Goal: Task Accomplishment & Management: Use online tool/utility

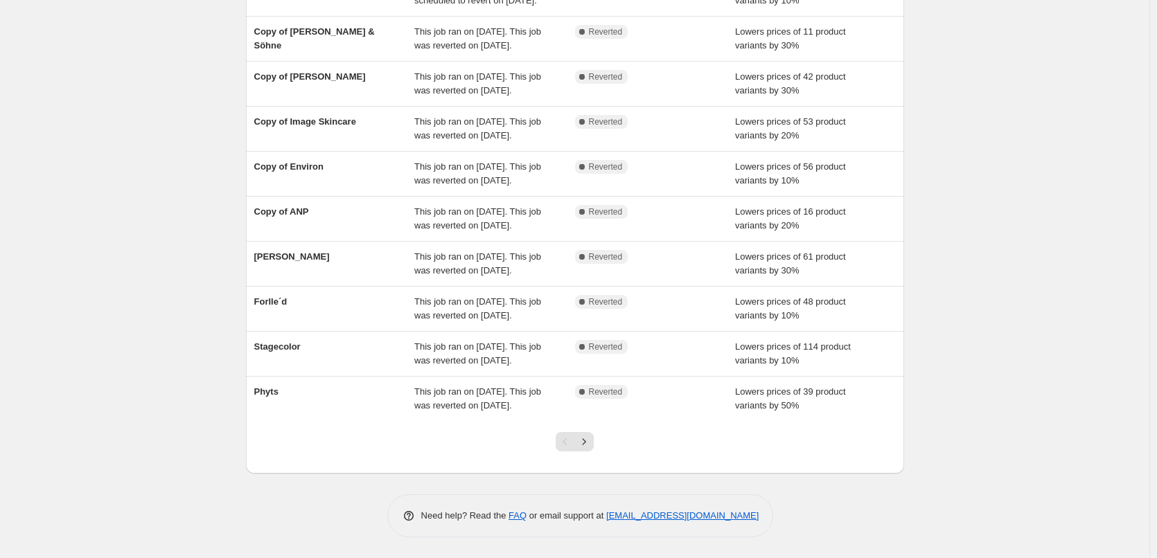
scroll to position [294, 0]
click at [591, 441] on icon "Next" at bounding box center [584, 442] width 14 height 14
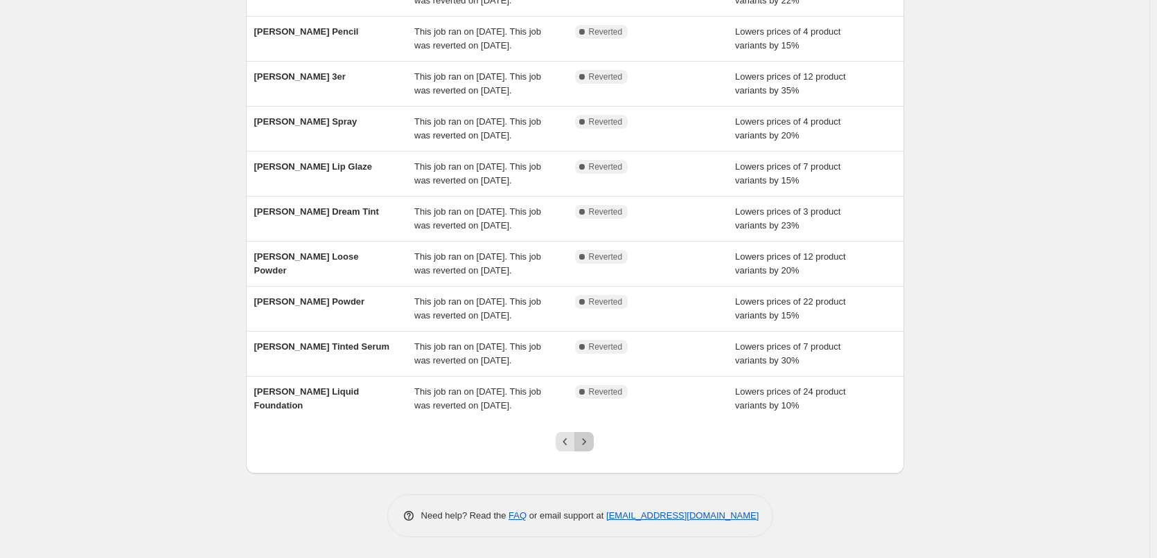
click at [591, 441] on icon "Next" at bounding box center [584, 442] width 14 height 14
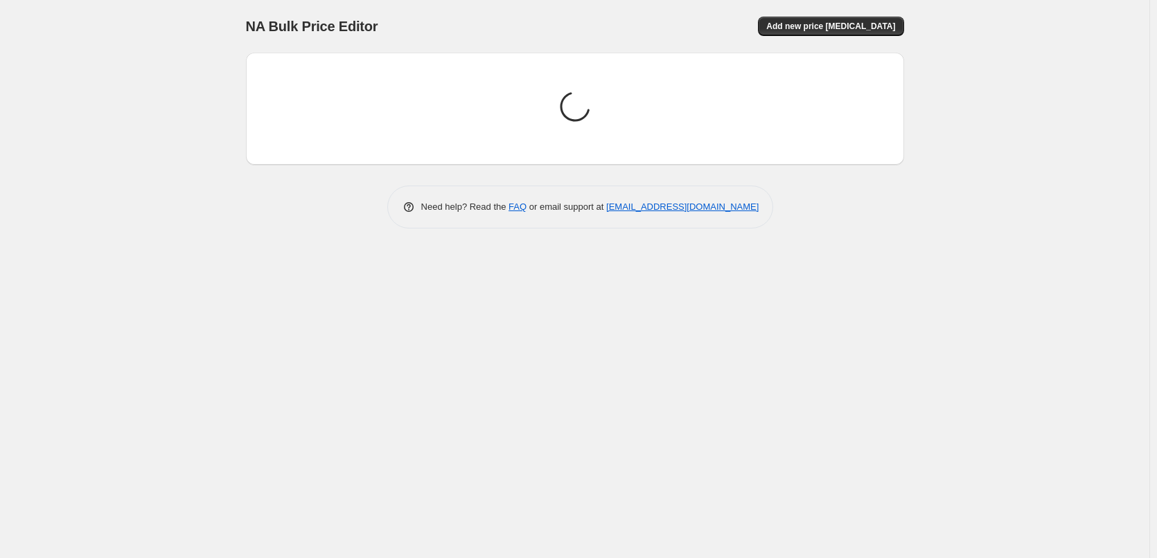
scroll to position [0, 0]
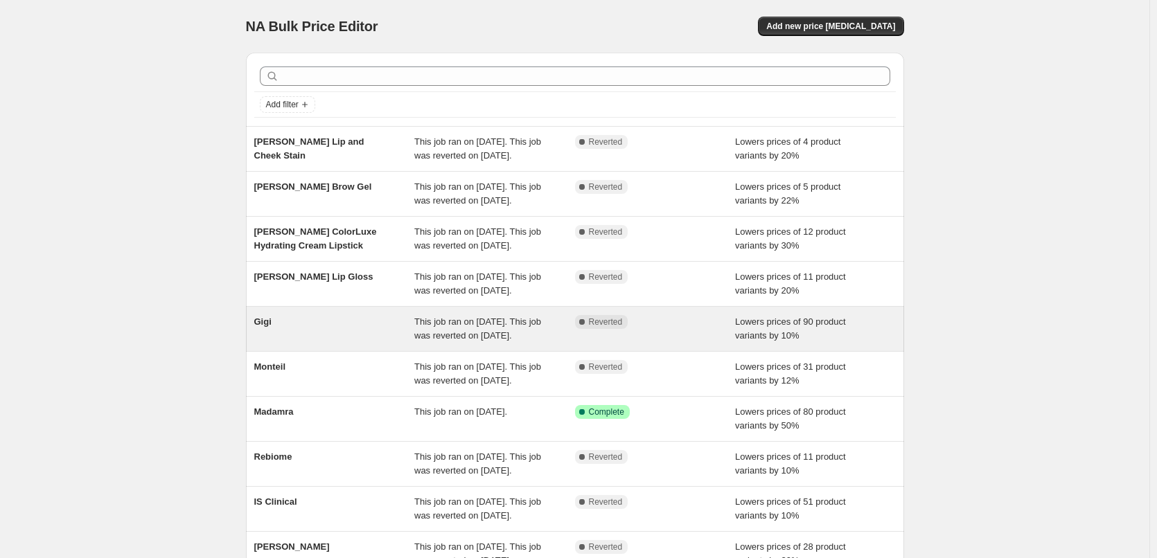
click at [342, 343] on div "Gigi" at bounding box center [334, 329] width 161 height 28
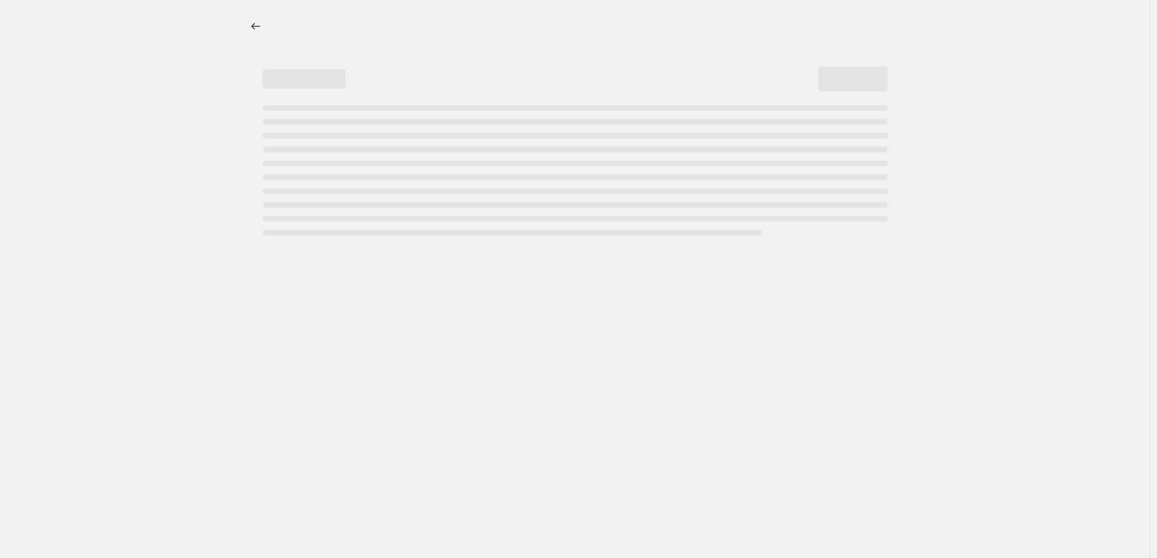
select select "percentage"
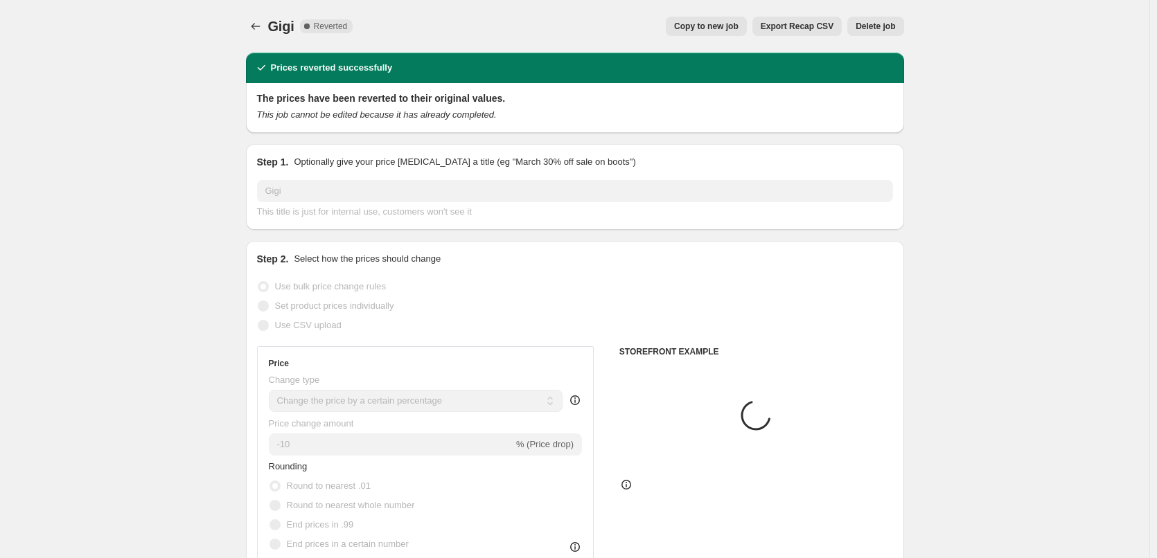
select select "vendor"
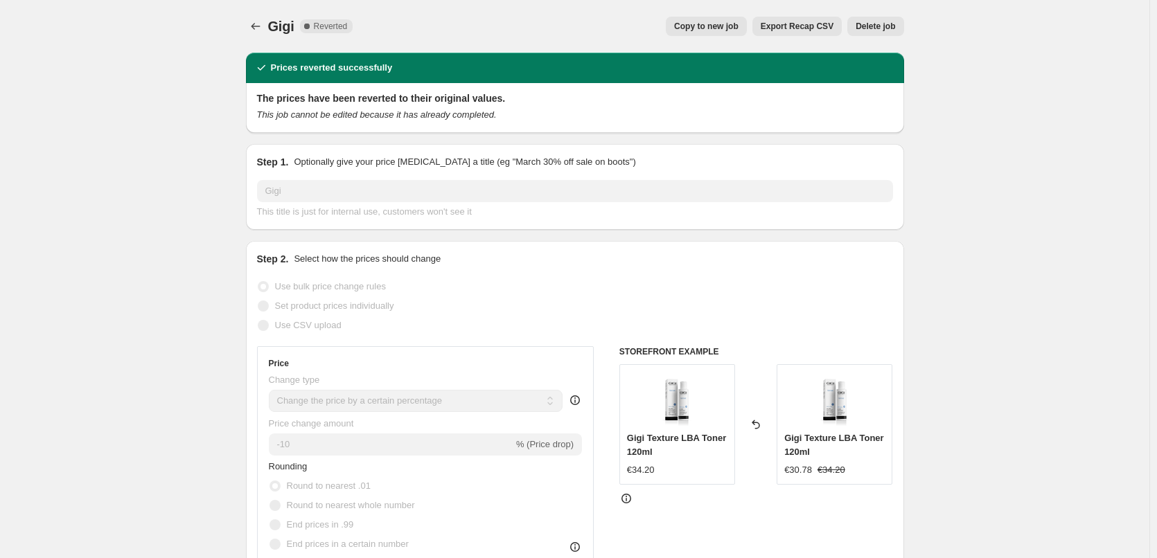
click at [723, 23] on span "Copy to new job" at bounding box center [706, 26] width 64 height 11
select select "percentage"
select select "vendor"
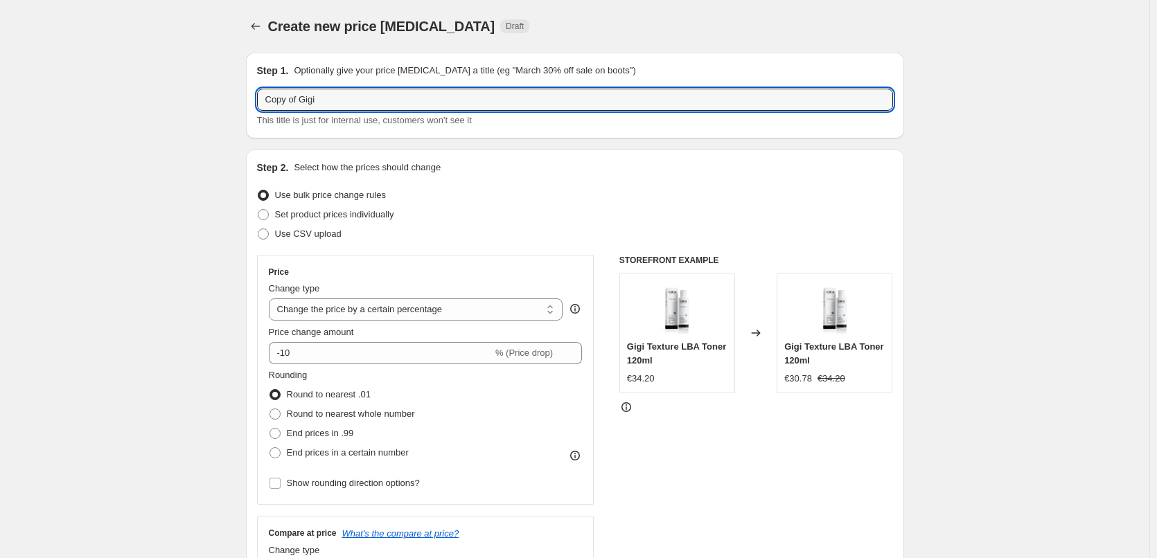
drag, startPoint x: 303, startPoint y: 101, endPoint x: 213, endPoint y: 95, distance: 90.3
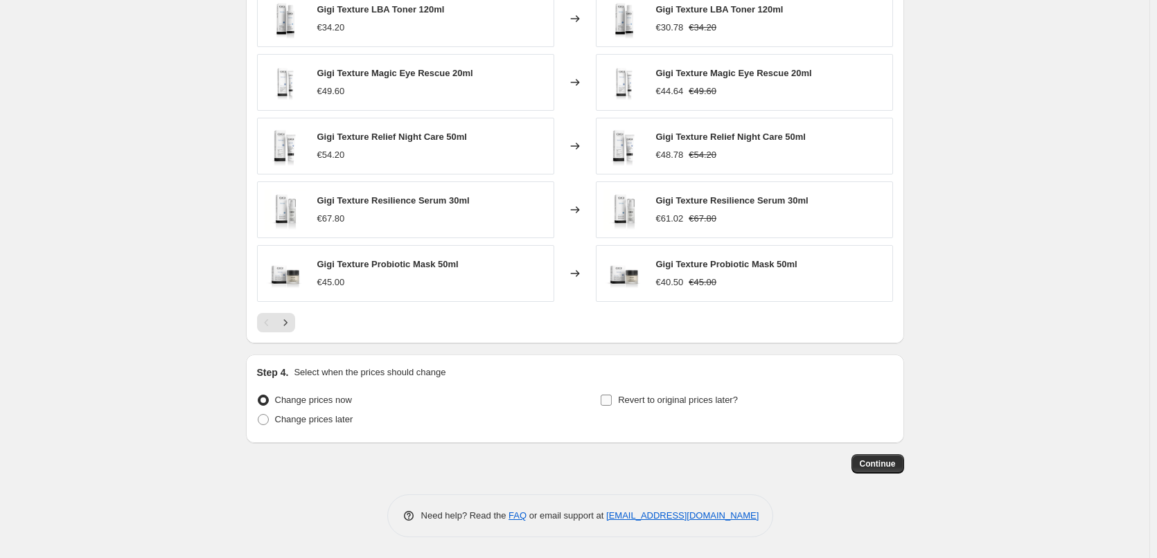
type input "Gigi"
click at [682, 395] on span "Revert to original prices later?" at bounding box center [678, 400] width 120 height 10
click at [612, 395] on input "Revert to original prices later?" at bounding box center [606, 400] width 11 height 11
checkbox input "true"
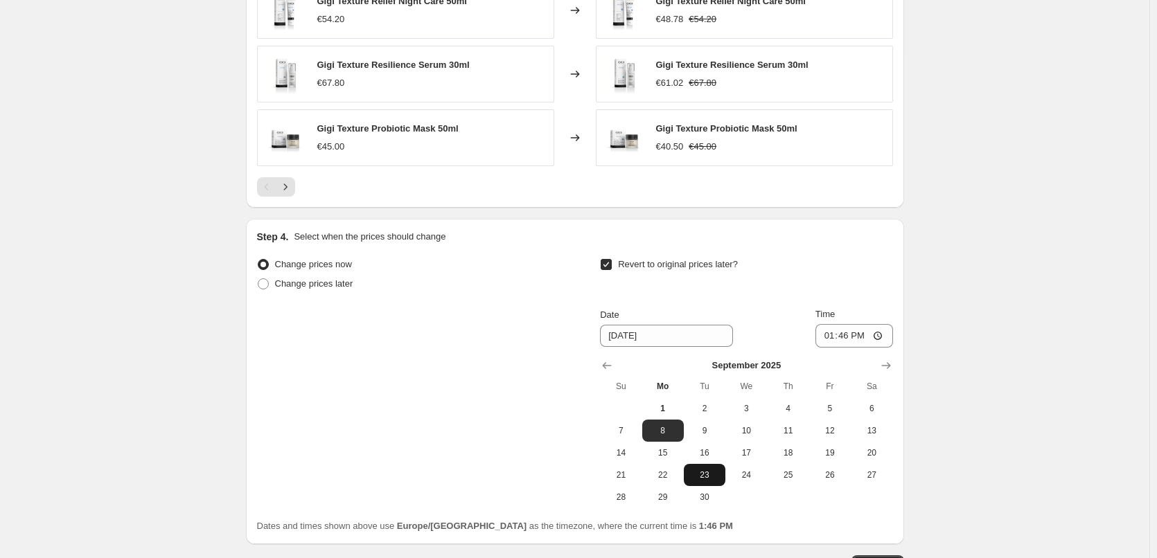
scroll to position [1220, 0]
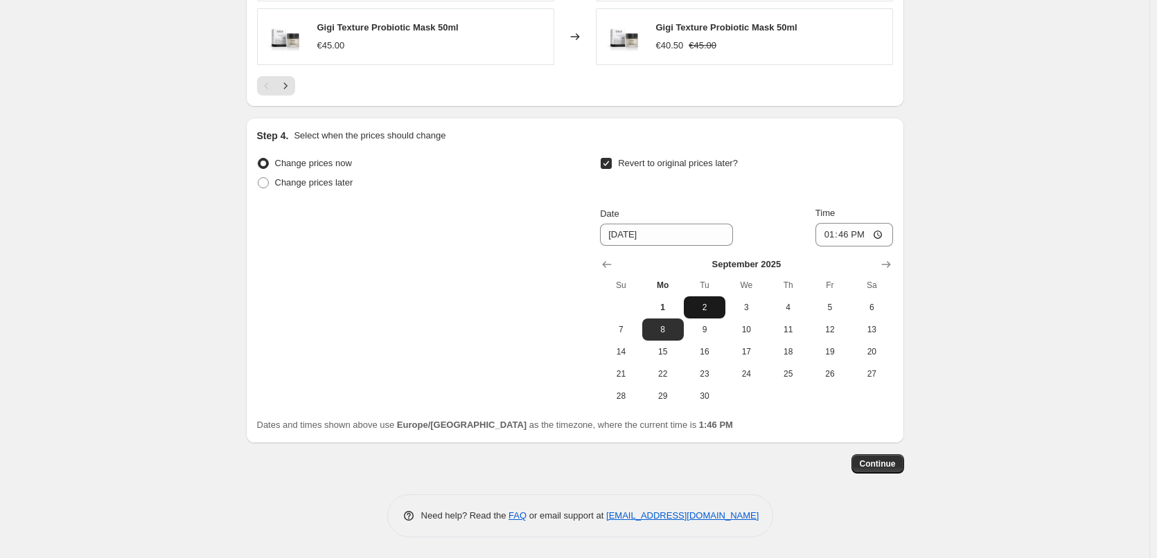
click at [708, 310] on span "2" at bounding box center [704, 307] width 30 height 11
type input "[DATE]"
click at [836, 236] on input "13:46" at bounding box center [854, 235] width 78 height 24
type input "03:00"
click at [878, 470] on button "Continue" at bounding box center [877, 463] width 53 height 19
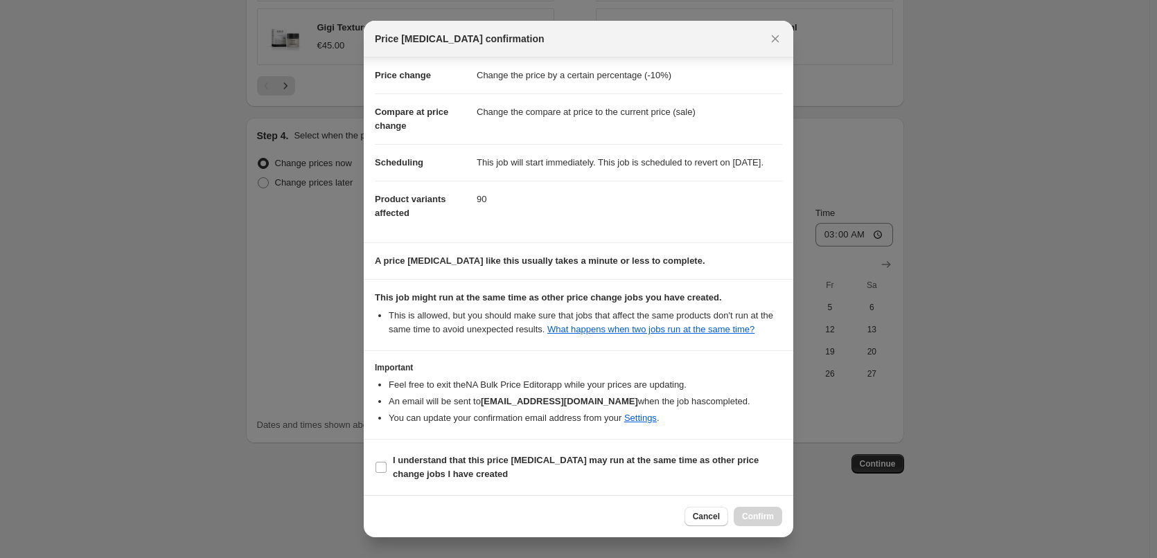
scroll to position [39, 0]
click at [465, 455] on b "I understand that this price [MEDICAL_DATA] may run at the same time as other p…" at bounding box center [576, 467] width 366 height 24
click at [387, 462] on input "I understand that this price [MEDICAL_DATA] may run at the same time as other p…" at bounding box center [381, 467] width 11 height 11
checkbox input "true"
click at [758, 518] on span "Confirm" at bounding box center [758, 516] width 32 height 11
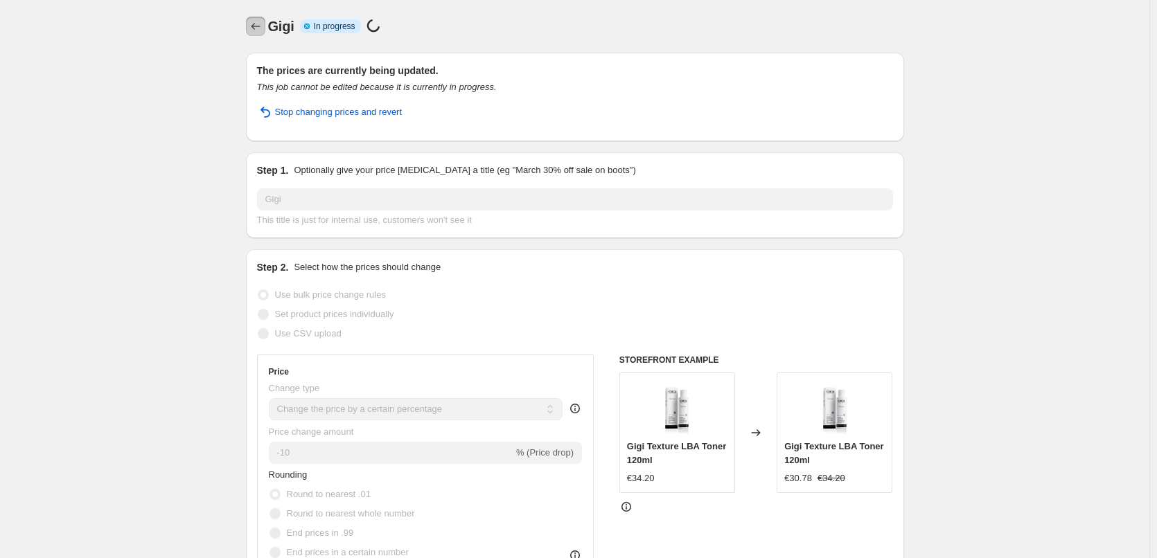
click at [250, 21] on button "Price change jobs" at bounding box center [255, 26] width 19 height 19
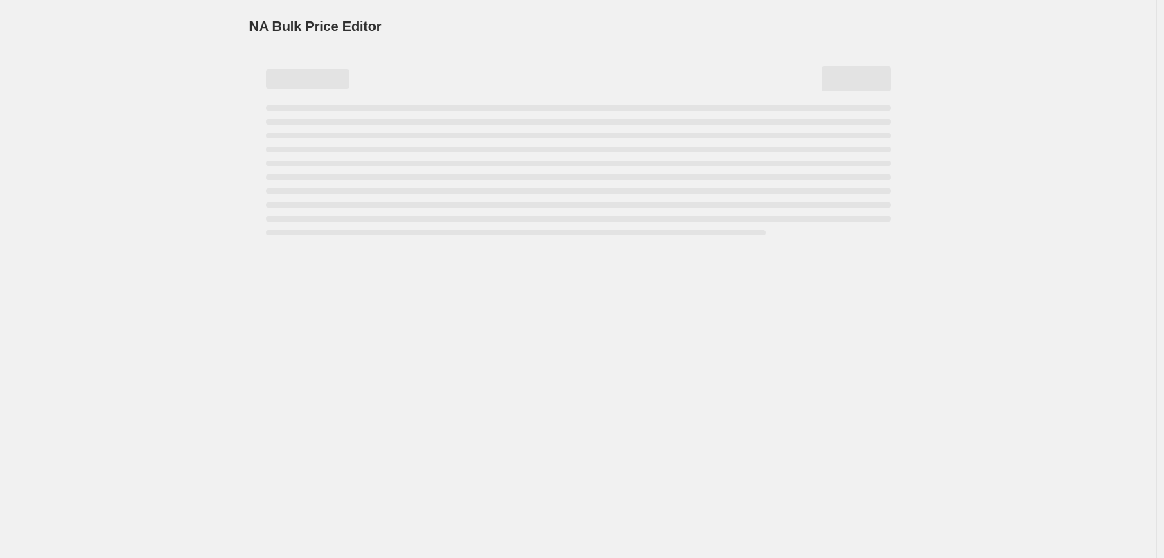
click at [257, 21] on span "NA Bulk Price Editor" at bounding box center [315, 26] width 132 height 15
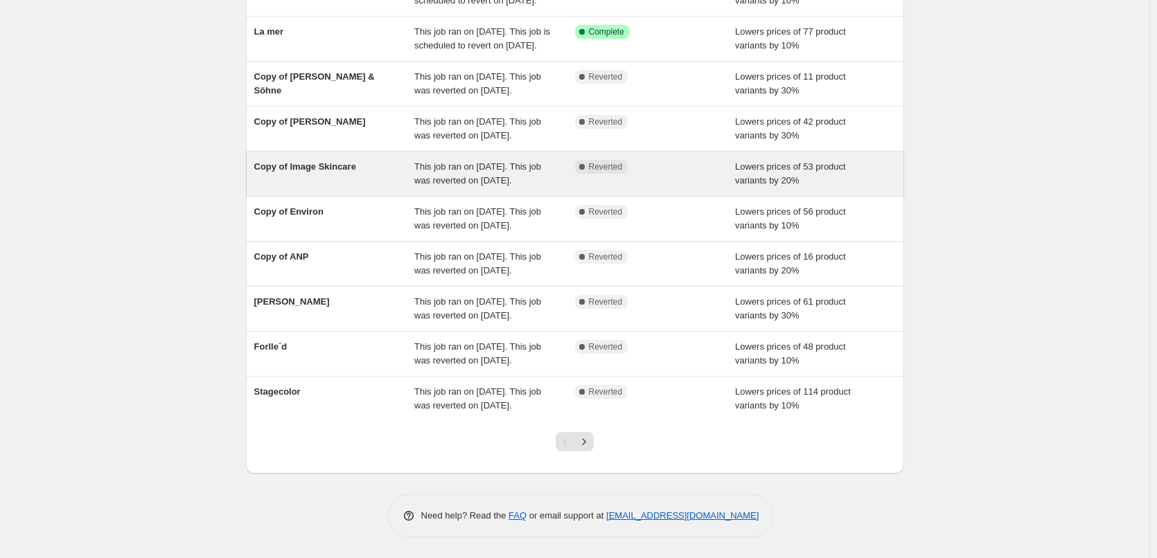
scroll to position [294, 0]
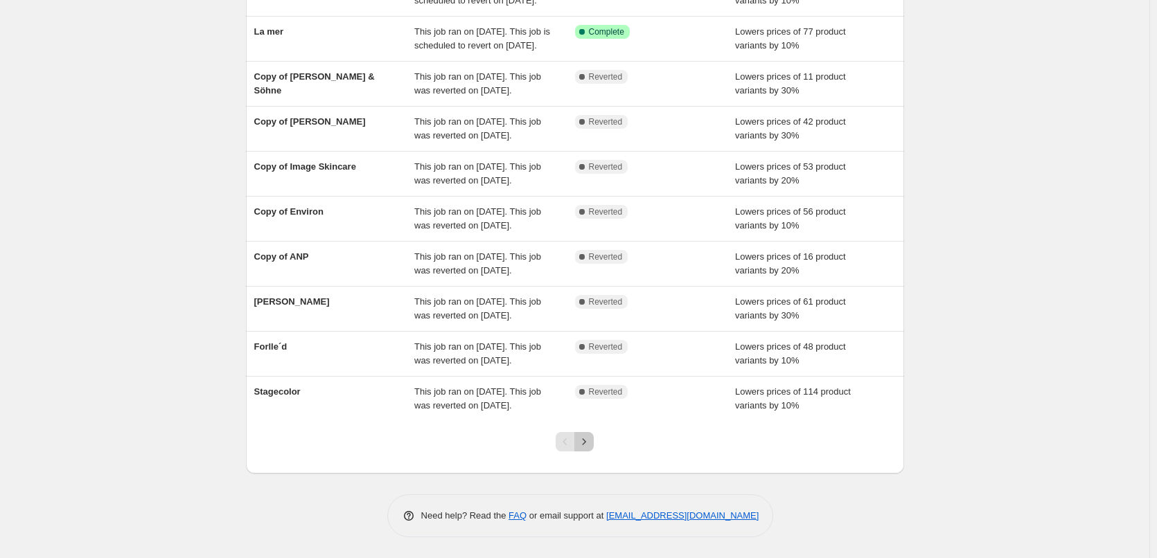
click at [591, 443] on icon "Next" at bounding box center [584, 442] width 14 height 14
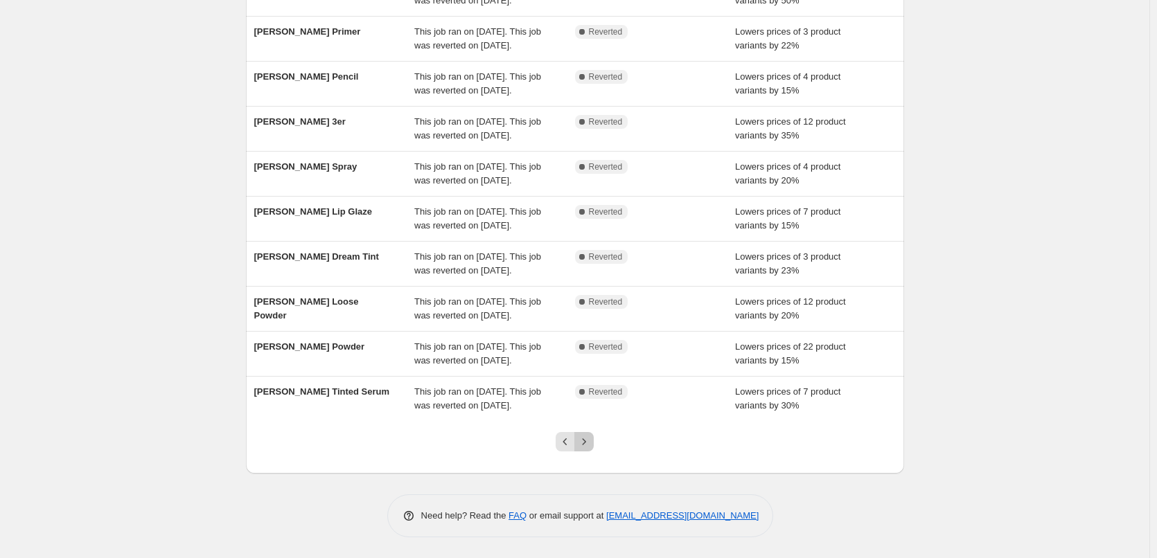
click at [591, 443] on icon "Next" at bounding box center [584, 442] width 14 height 14
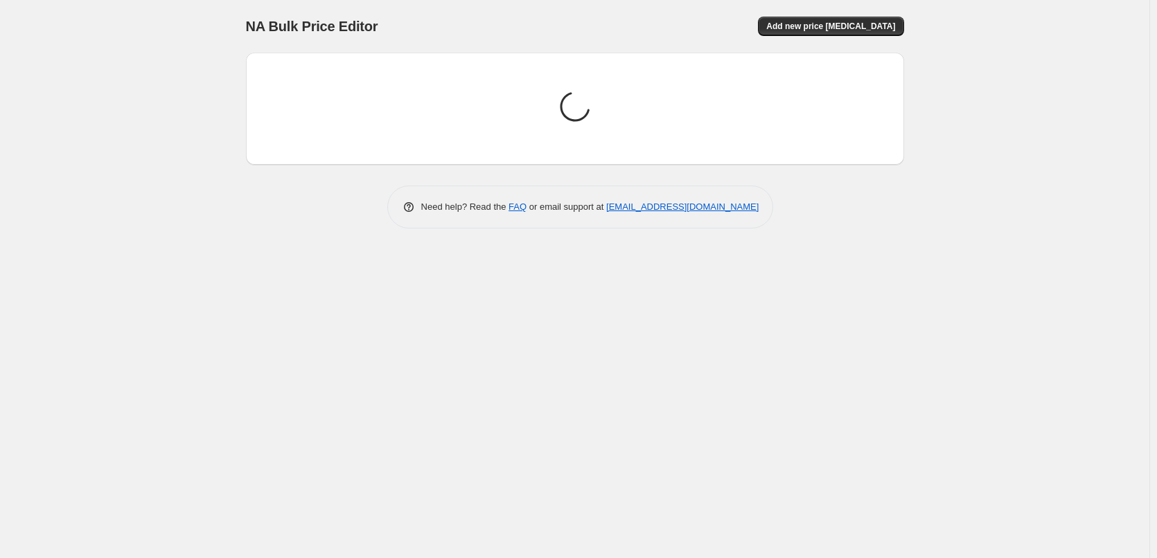
scroll to position [0, 0]
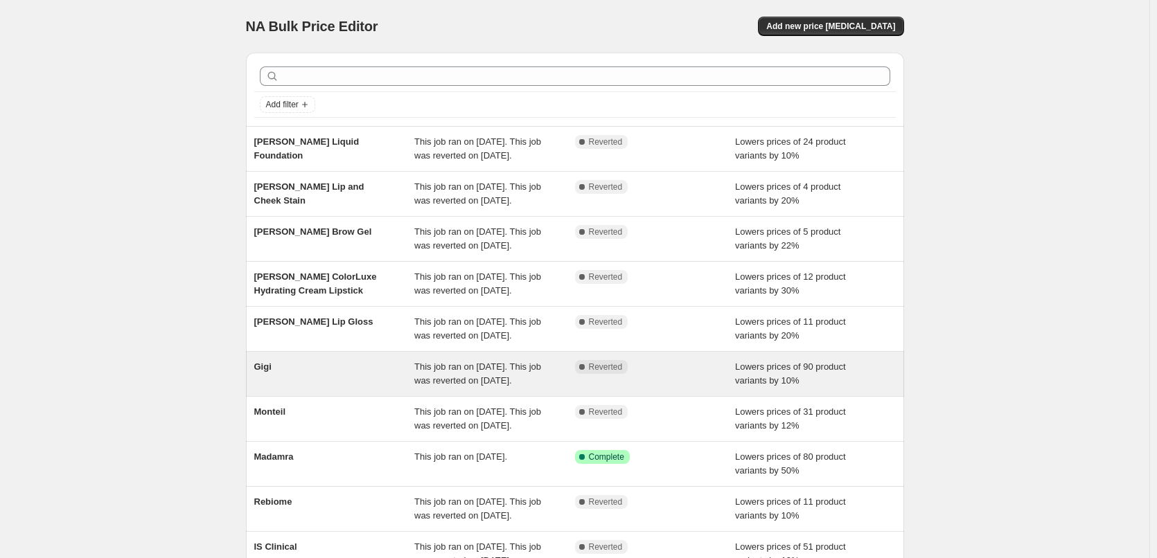
click at [320, 388] on div "Gigi" at bounding box center [334, 374] width 161 height 28
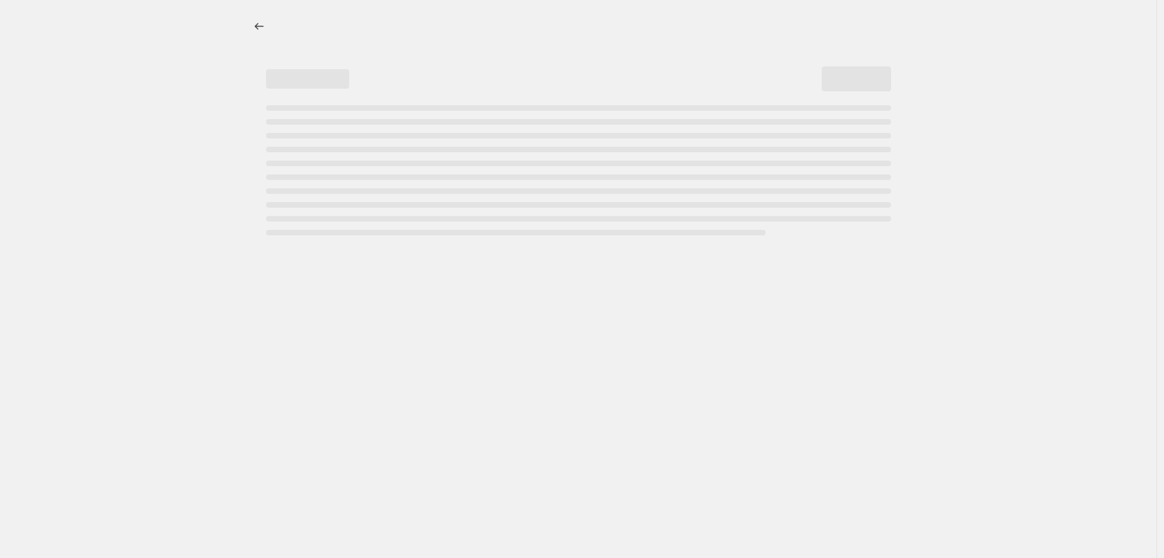
select select "percentage"
select select "vendor"
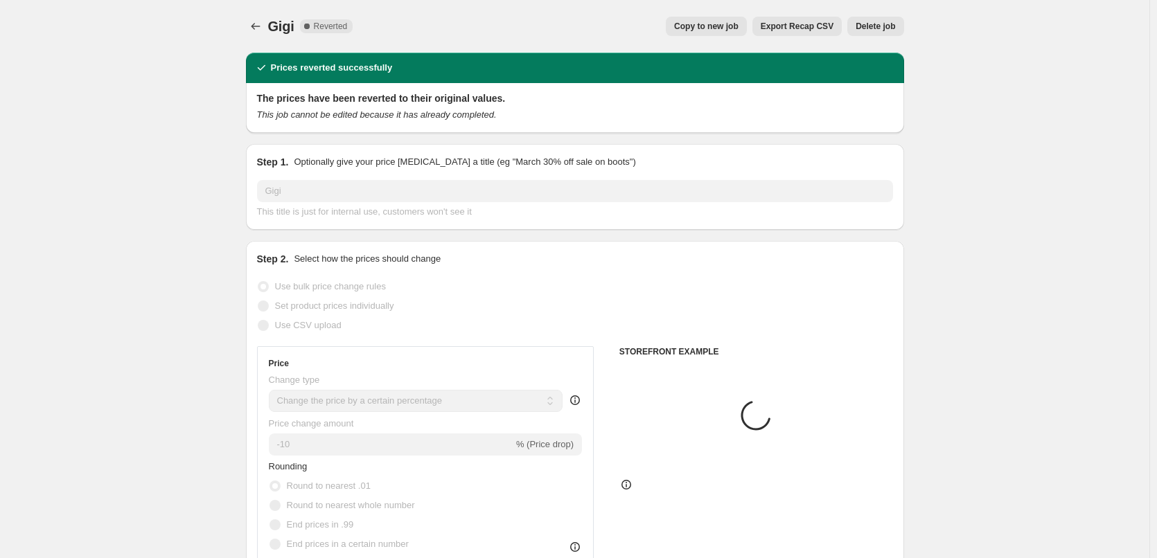
click at [884, 27] on span "Delete job" at bounding box center [875, 26] width 39 height 11
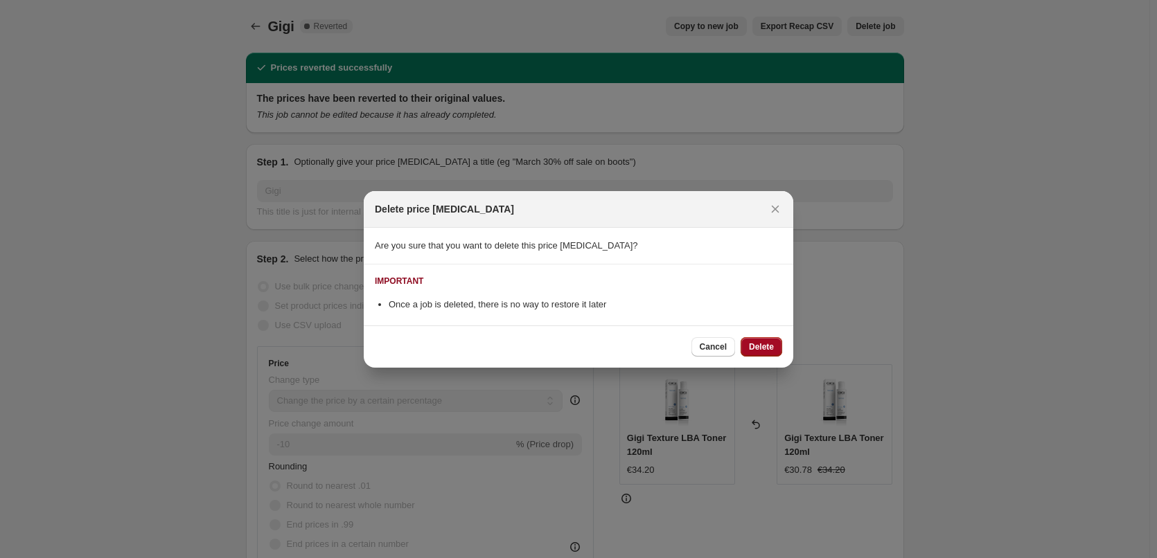
click at [768, 349] on span "Delete" at bounding box center [761, 347] width 25 height 11
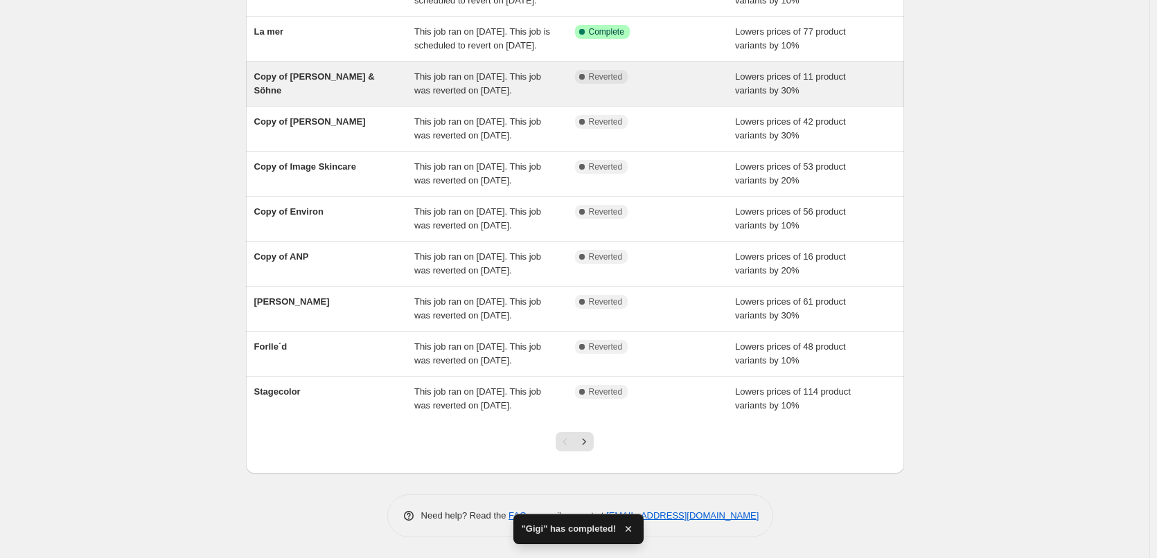
scroll to position [294, 0]
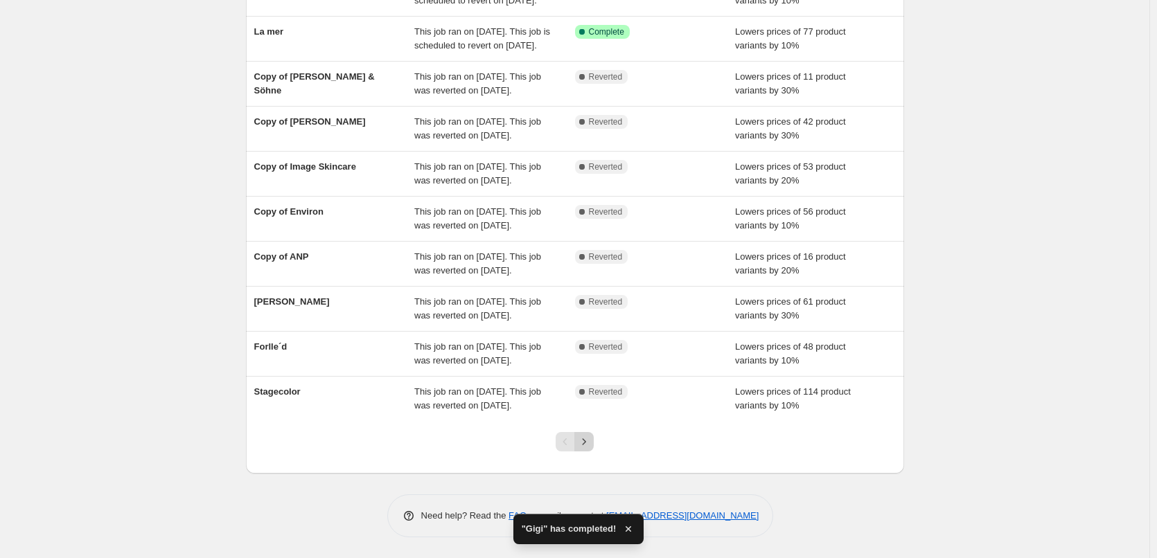
click at [591, 447] on icon "Next" at bounding box center [584, 442] width 14 height 14
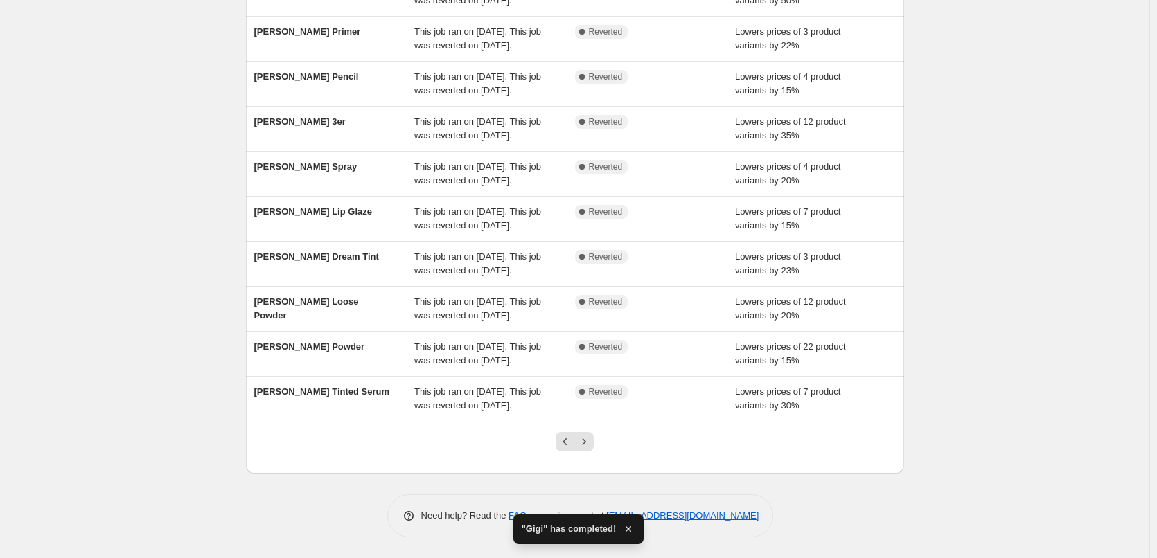
click at [591, 447] on icon "Next" at bounding box center [584, 442] width 14 height 14
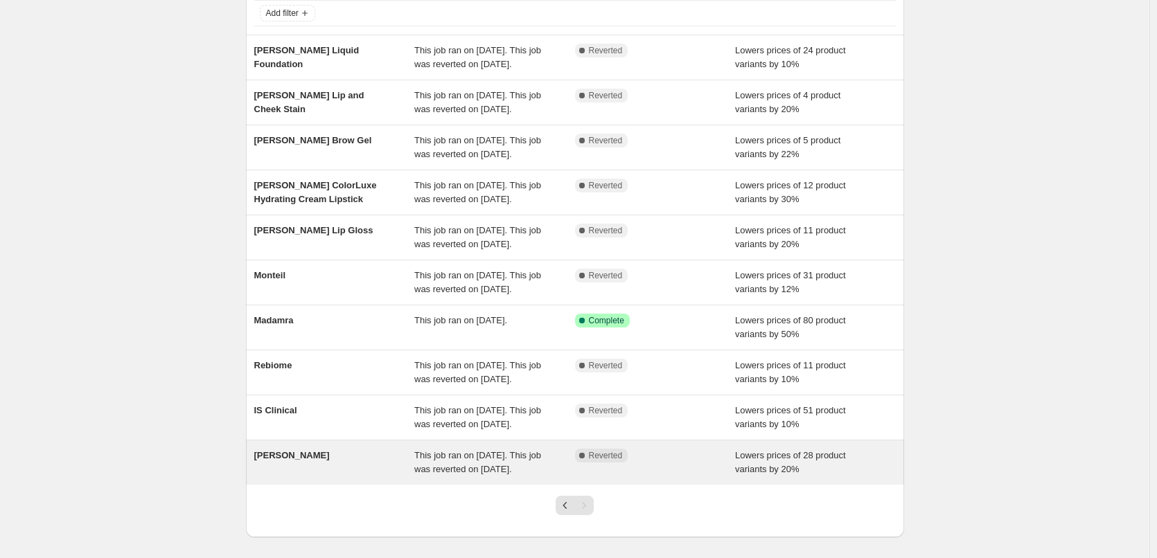
scroll to position [0, 0]
